Goal: Information Seeking & Learning: Learn about a topic

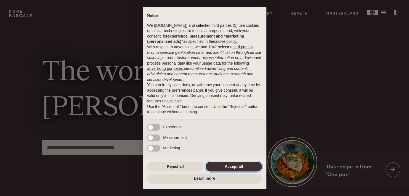
click at [222, 169] on button "Accept all" at bounding box center [233, 167] width 56 height 10
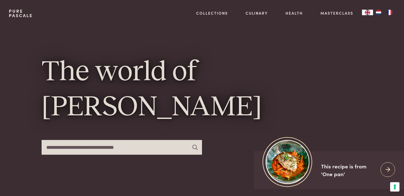
click at [390, 12] on img "FR" at bounding box center [390, 13] width 7 height 6
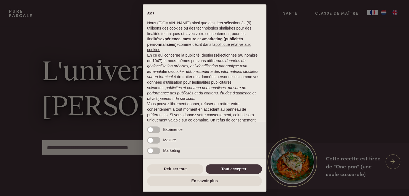
click at [383, 12] on div "× Avis Nous (purepascale.com) ainsi que des tiers sélectionnés (5) utilisons de…" at bounding box center [204, 98] width 409 height 196
click at [383, 13] on div "× Avis Nous (purepascale.com) ainsi que des tiers sélectionnés (5) utilisons de…" at bounding box center [204, 98] width 409 height 196
drag, startPoint x: 232, startPoint y: 169, endPoint x: 249, endPoint y: 133, distance: 39.8
click at [232, 168] on button "Tout accepter" at bounding box center [233, 169] width 56 height 10
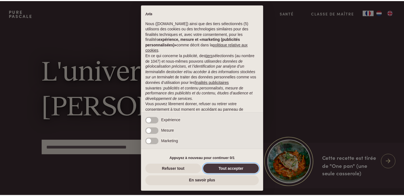
scroll to position [31, 0]
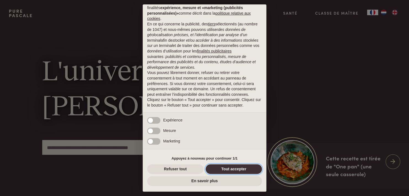
click at [223, 169] on button "Tout accepter" at bounding box center [233, 169] width 56 height 10
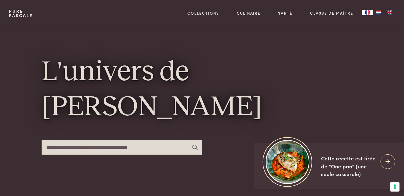
click at [377, 13] on img "NL" at bounding box center [378, 13] width 7 height 6
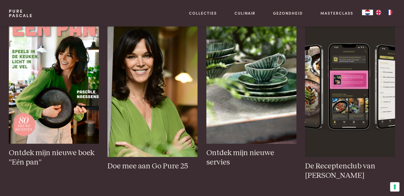
scroll to position [221, 0]
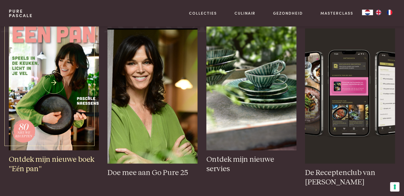
click at [72, 105] on img at bounding box center [54, 82] width 90 height 135
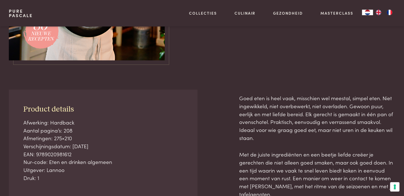
scroll to position [83, 0]
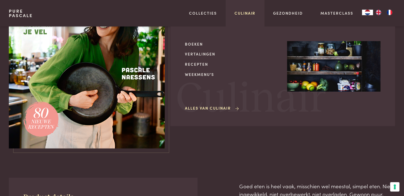
click at [239, 11] on link "Culinair" at bounding box center [245, 13] width 21 height 6
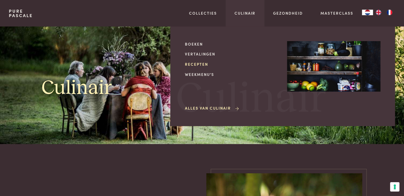
click at [203, 63] on link "Recepten" at bounding box center [231, 64] width 93 height 6
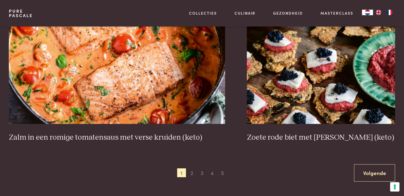
scroll to position [1020, 0]
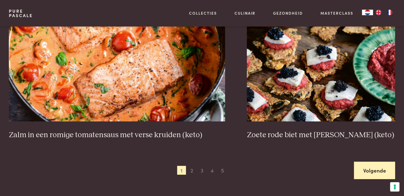
click at [374, 170] on link "Volgende" at bounding box center [374, 170] width 41 height 17
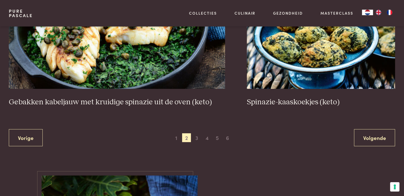
scroll to position [1064, 0]
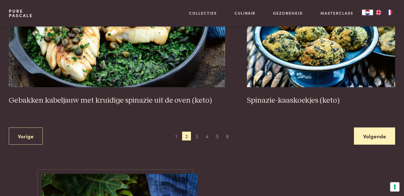
click at [370, 127] on link "Volgende" at bounding box center [374, 135] width 41 height 17
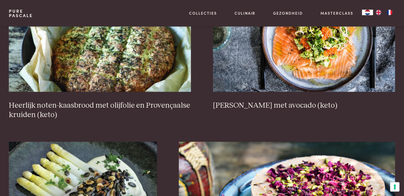
scroll to position [292, 0]
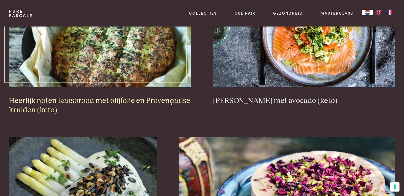
click at [62, 99] on h3 "Heerlijk noten-kaasbrood met olijfolie en Provençaalse kruiden (keto)" at bounding box center [100, 105] width 182 height 19
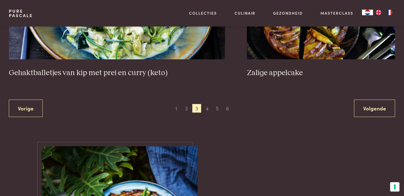
scroll to position [1119, 0]
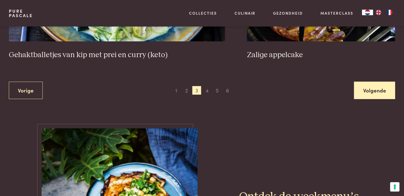
click at [379, 93] on link "Volgende" at bounding box center [374, 90] width 41 height 17
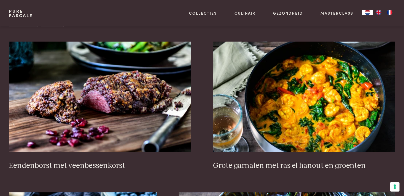
scroll to position [237, 0]
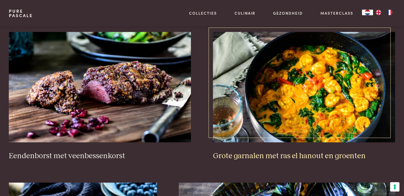
click at [280, 155] on h3 "Grote garnalen met ras el hanout en groenten" at bounding box center [304, 156] width 182 height 10
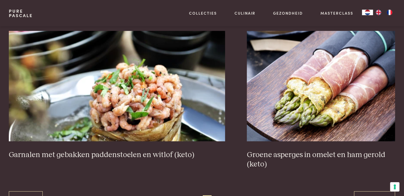
scroll to position [1036, 0]
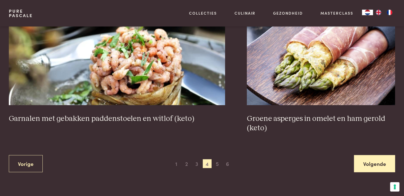
click at [363, 167] on link "Volgende" at bounding box center [374, 163] width 41 height 17
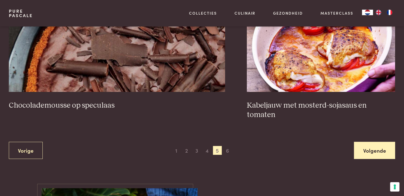
scroll to position [1091, 0]
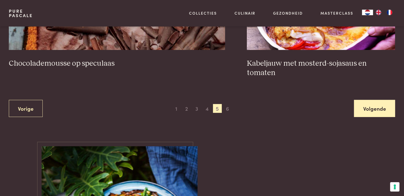
click at [362, 100] on link "Volgende" at bounding box center [374, 108] width 41 height 17
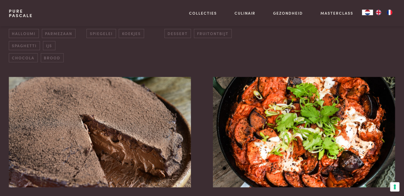
scroll to position [209, 0]
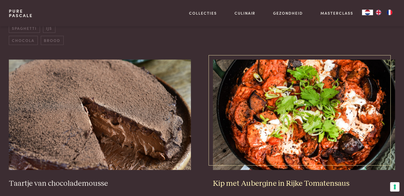
click at [301, 128] on img at bounding box center [304, 115] width 182 height 110
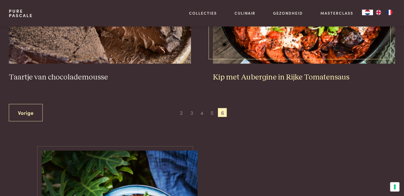
scroll to position [320, 0]
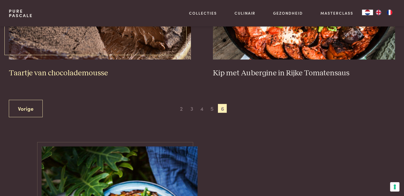
click at [78, 71] on h3 "Taartje van chocolademousse" at bounding box center [100, 73] width 182 height 10
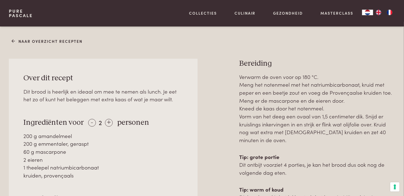
scroll to position [276, 0]
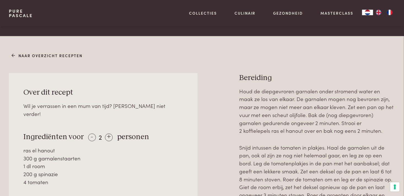
scroll to position [221, 0]
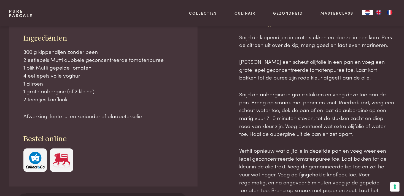
scroll to position [221, 0]
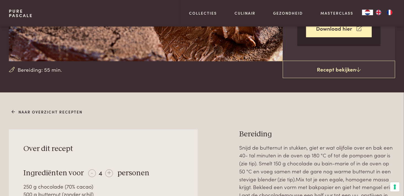
scroll to position [221, 0]
